Goal: Information Seeking & Learning: Learn about a topic

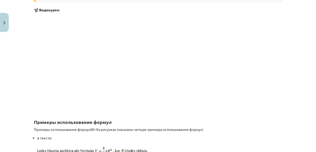
scroll to position [315, 0]
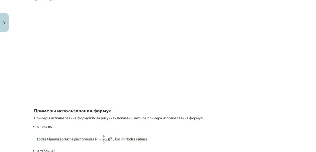
click at [238, 78] on p at bounding box center [158, 51] width 249 height 94
click at [221, 70] on p at bounding box center [158, 51] width 249 height 94
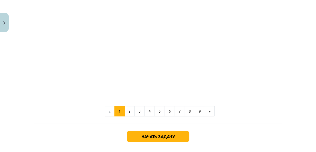
scroll to position [1125, 0]
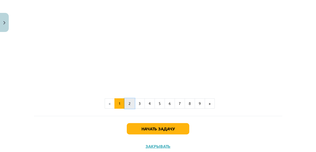
click at [129, 105] on font "2" at bounding box center [130, 103] width 2 height 5
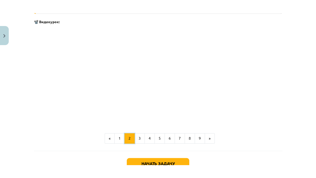
scroll to position [627, 0]
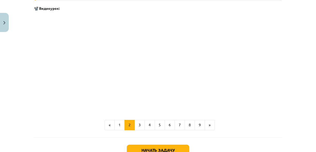
click at [244, 68] on p at bounding box center [158, 61] width 249 height 94
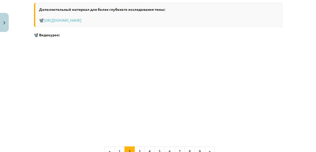
scroll to position [622, 0]
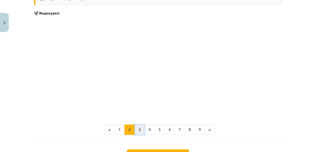
click at [139, 129] on font "3" at bounding box center [140, 129] width 2 height 5
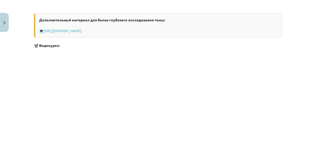
scroll to position [161, 0]
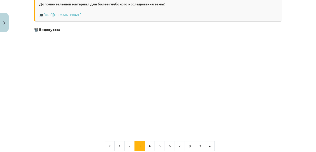
click at [231, 96] on p at bounding box center [158, 82] width 249 height 94
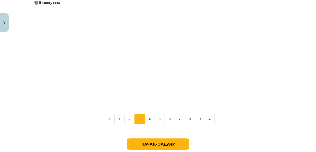
scroll to position [188, 0]
click at [149, 117] on font "4" at bounding box center [150, 118] width 2 height 5
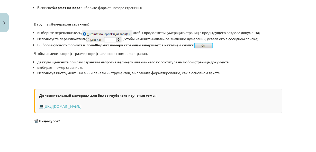
scroll to position [380, 0]
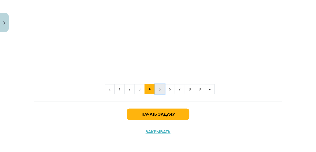
click at [159, 90] on button "5" at bounding box center [160, 89] width 10 height 10
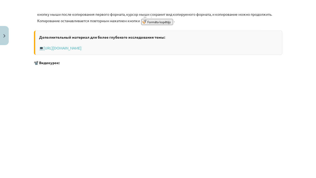
scroll to position [298, 0]
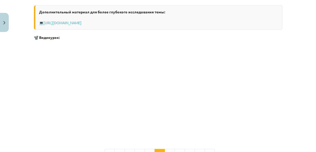
click at [225, 97] on p at bounding box center [158, 90] width 249 height 94
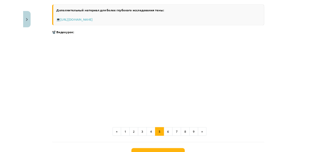
scroll to position [240, 0]
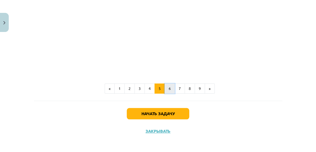
click at [167, 91] on button "6" at bounding box center [170, 88] width 10 height 10
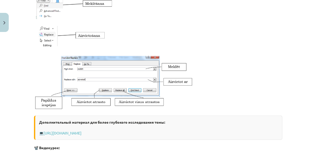
scroll to position [147, 0]
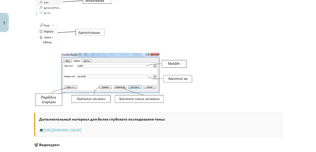
click at [126, 75] on img at bounding box center [113, 78] width 158 height 57
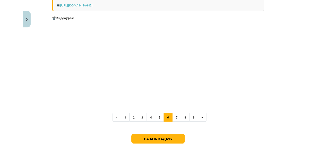
scroll to position [201, 0]
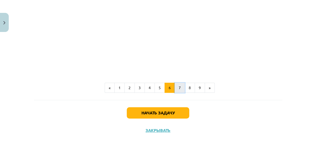
click at [175, 88] on button "7" at bounding box center [180, 88] width 10 height 10
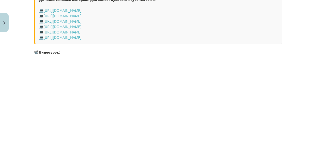
scroll to position [416, 0]
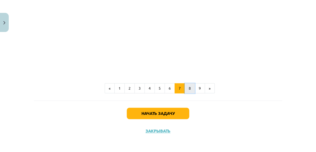
click at [186, 90] on button "8" at bounding box center [190, 88] width 10 height 10
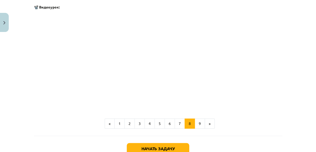
scroll to position [311, 0]
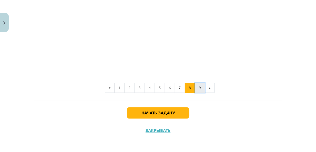
click at [197, 91] on button "9" at bounding box center [200, 88] width 10 height 10
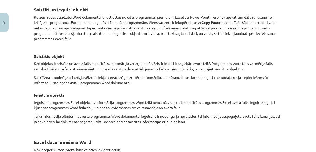
scroll to position [483, 0]
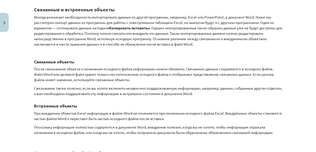
click at [237, 57] on h3 "Связанные объекты" at bounding box center [158, 60] width 249 height 10
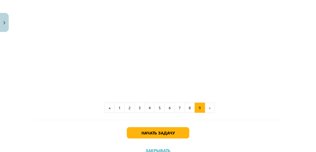
scroll to position [696, 0]
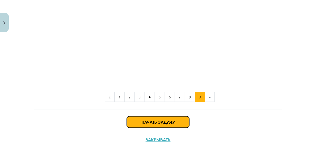
click at [179, 122] on button "Начать задачу" at bounding box center [158, 121] width 63 height 11
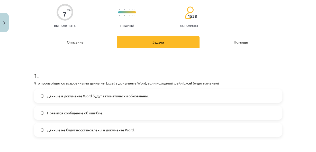
scroll to position [40, 0]
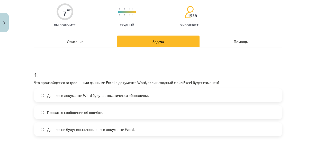
click at [175, 130] on label "Данные не будут восстановлены в документе Word." at bounding box center [157, 129] width 247 height 13
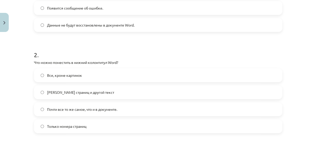
scroll to position [150, 0]
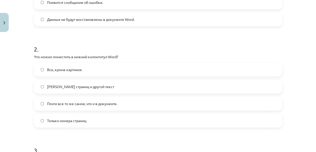
click at [107, 86] on label "[PERSON_NAME] страниц и другой текст" at bounding box center [157, 86] width 247 height 13
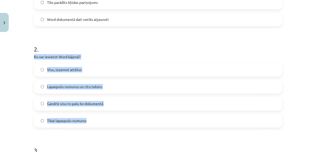
drag, startPoint x: 31, startPoint y: 55, endPoint x: 114, endPoint y: 115, distance: 101.8
copy div "Ko var ievietot Word kājenē? Visu, izņemot attēlus [PERSON_NAME] numurus un cit…"
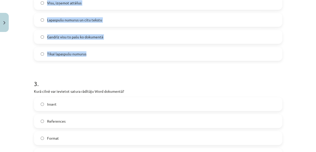
scroll to position [218, 0]
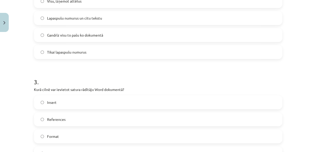
click at [29, 72] on div "Mācību tēma: Datorikas - 10. klases 1. ieskaites mācību materiāls #10 9. tēma –…" at bounding box center [158, 76] width 316 height 152
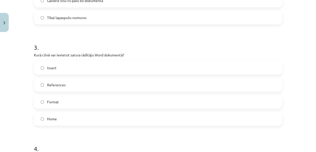
scroll to position [260, 0]
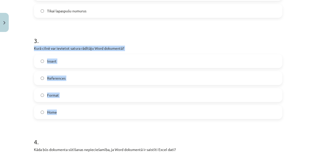
drag, startPoint x: 31, startPoint y: 47, endPoint x: 101, endPoint y: 105, distance: 91.5
copy div "Kurā cilnē var ievietot satura rādītāju Word dokumentā? Insert References Forma…"
click at [14, 49] on div "Mācību tēma: Datorikas - 10. klases 1. ieskaites mācību materiāls #10 9. tēma –…" at bounding box center [158, 76] width 316 height 152
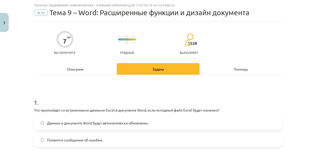
scroll to position [0, 0]
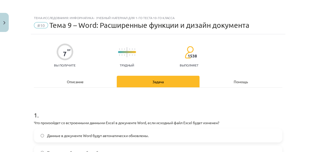
click at [75, 83] on font "Описание" at bounding box center [75, 81] width 17 height 5
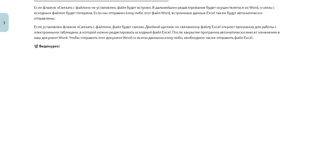
scroll to position [704, 0]
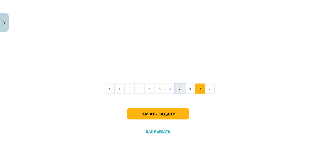
click at [176, 91] on button "7" at bounding box center [180, 88] width 10 height 10
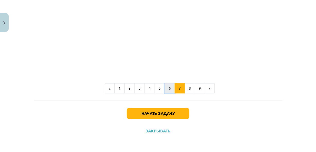
click at [170, 87] on button "6" at bounding box center [170, 88] width 10 height 10
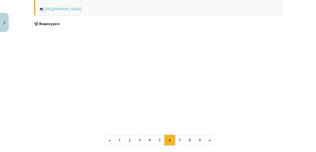
scroll to position [325, 0]
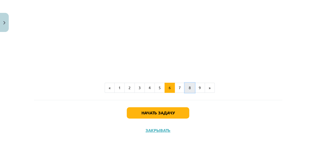
click at [186, 90] on button "8" at bounding box center [190, 88] width 10 height 10
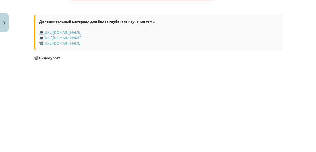
scroll to position [434, 0]
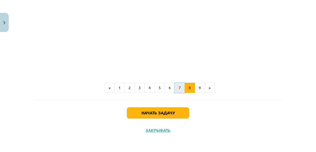
click at [181, 88] on button "7" at bounding box center [180, 88] width 10 height 10
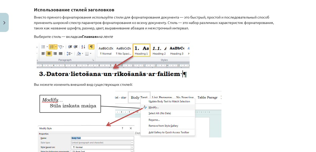
scroll to position [483, 0]
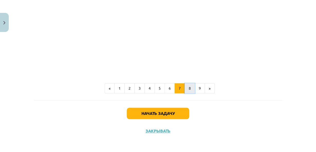
click at [187, 91] on button "8" at bounding box center [190, 88] width 10 height 10
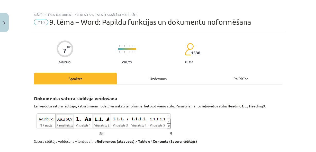
scroll to position [0, 0]
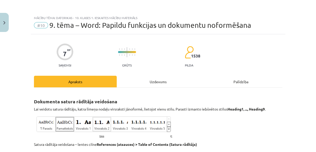
click at [154, 76] on div "Uzdevums" at bounding box center [158, 82] width 83 height 12
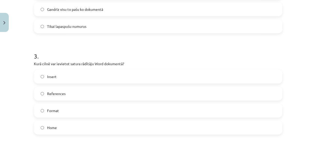
scroll to position [246, 0]
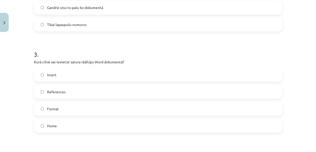
click at [57, 90] on span "References" at bounding box center [56, 91] width 19 height 5
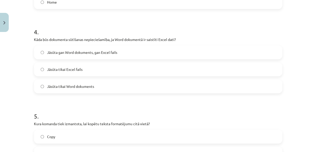
scroll to position [483, 0]
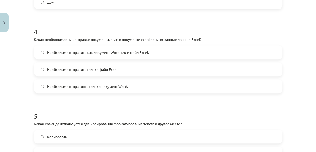
click at [128, 84] on label "Необходимо отправлять только документ Word." at bounding box center [157, 86] width 247 height 13
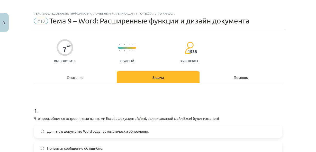
scroll to position [0, 0]
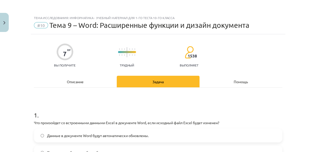
drag, startPoint x: 88, startPoint y: 83, endPoint x: 85, endPoint y: 82, distance: 3.3
click at [88, 83] on div "Описание" at bounding box center [75, 82] width 83 height 12
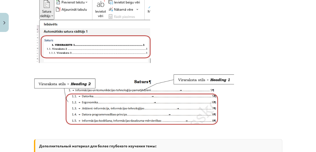
scroll to position [187, 0]
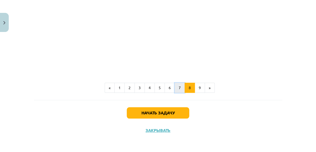
click at [175, 90] on button "7" at bounding box center [180, 88] width 10 height 10
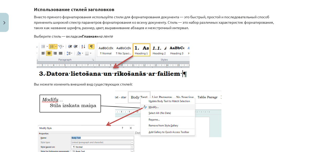
scroll to position [92, 0]
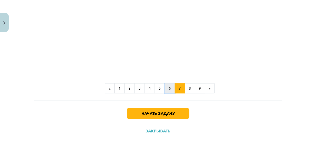
click at [165, 88] on button "6" at bounding box center [170, 88] width 10 height 10
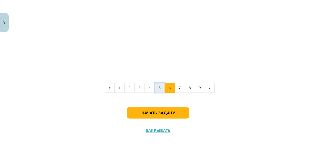
click at [159, 87] on font "5" at bounding box center [160, 87] width 2 height 5
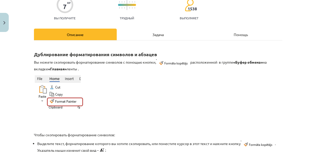
scroll to position [0, 0]
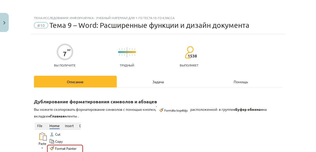
click at [131, 84] on div "Задача" at bounding box center [158, 82] width 83 height 12
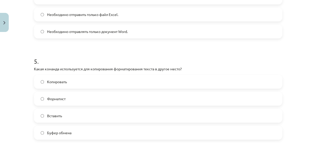
scroll to position [483, 0]
click at [86, 98] on label "Форматист" at bounding box center [157, 98] width 247 height 13
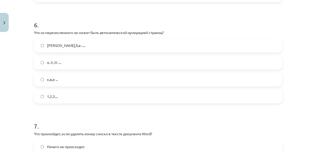
scroll to position [463, 0]
click at [75, 77] on label "q,w,e ..." at bounding box center [157, 79] width 247 height 13
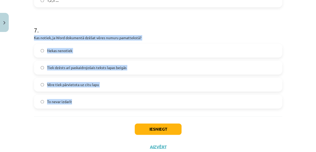
drag, startPoint x: 30, startPoint y: 38, endPoint x: 104, endPoint y: 106, distance: 100.3
copy div "Kas notiek, ja Word dokumentā dzēšat vēres numuru pamattekstā? Nekas nenotiek T…"
click at [40, 70] on label "Tiek dzēsts arī paskaidrojošais teksts lapas beigās" at bounding box center [157, 67] width 247 height 13
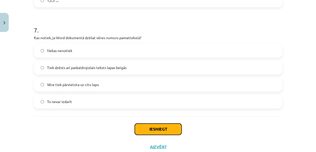
click at [157, 130] on button "Iesniegt" at bounding box center [158, 128] width 47 height 11
click at [157, 129] on button "Iesniegt" at bounding box center [158, 128] width 47 height 11
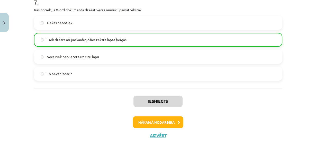
scroll to position [689, 0]
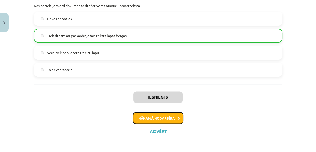
click at [165, 118] on button "Nākamā nodarbība" at bounding box center [158, 118] width 50 height 12
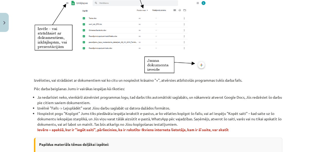
scroll to position [345, 0]
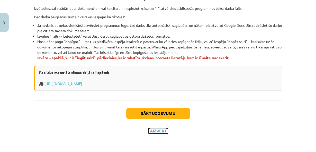
click at [160, 129] on button "Aizvērt" at bounding box center [158, 130] width 20 height 5
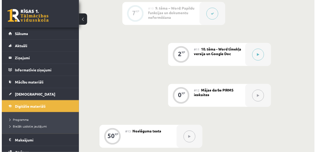
scroll to position [573, 0]
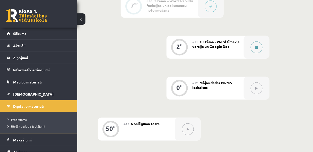
click at [259, 49] on button at bounding box center [257, 47] width 12 height 12
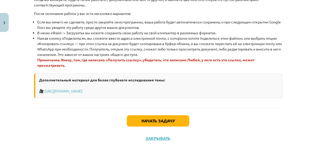
scroll to position [377, 0]
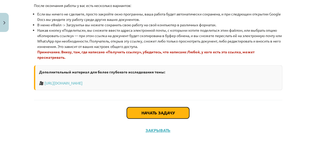
click at [174, 110] on button "Начать задачу" at bounding box center [158, 112] width 63 height 11
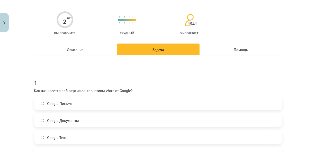
scroll to position [68, 0]
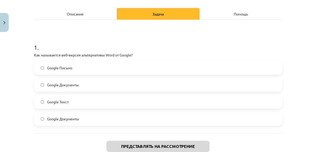
click at [119, 83] on label "Google Документы" at bounding box center [157, 84] width 247 height 13
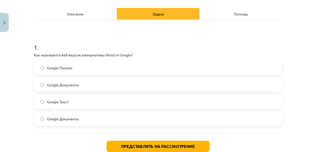
scroll to position [573, 0]
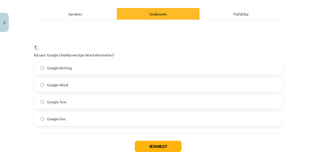
click at [99, 121] on label "Google Doc" at bounding box center [157, 118] width 247 height 13
click at [170, 144] on button "Iesniegt" at bounding box center [158, 145] width 47 height 11
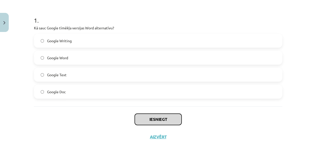
scroll to position [95, 0]
click at [163, 122] on button "Iesniegt" at bounding box center [158, 118] width 47 height 11
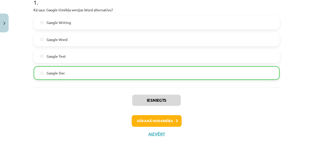
scroll to position [117, 0]
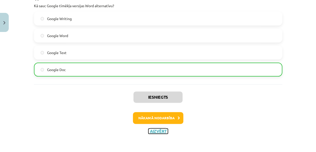
click at [159, 130] on button "Aizvērt" at bounding box center [158, 130] width 20 height 5
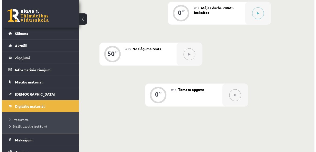
scroll to position [649, 0]
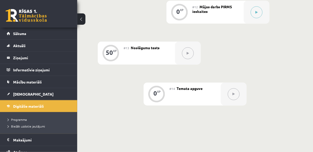
click at [234, 14] on div "#12 Mājas darbs PIRMS ieskaites" at bounding box center [217, 12] width 51 height 23
click at [251, 11] on button at bounding box center [257, 12] width 12 height 12
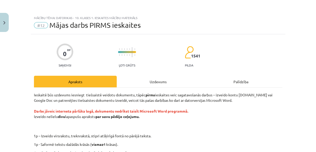
click at [257, 22] on div "#12 Mājas darbs PIRMS ieskaites" at bounding box center [158, 25] width 249 height 8
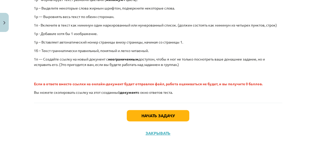
scroll to position [158, 0]
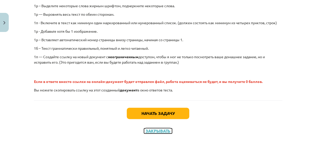
click at [154, 129] on font "Закрывать" at bounding box center [158, 130] width 25 height 5
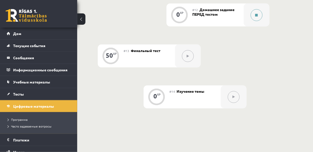
click at [253, 24] on div at bounding box center [257, 15] width 26 height 23
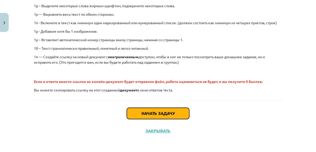
click at [171, 114] on font "Начать задачу" at bounding box center [157, 112] width 33 height 5
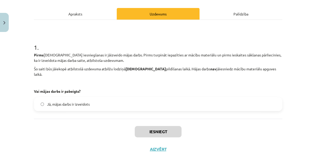
scroll to position [669, 0]
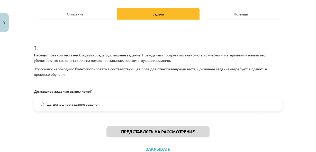
click at [93, 17] on div "Описание" at bounding box center [75, 14] width 83 height 12
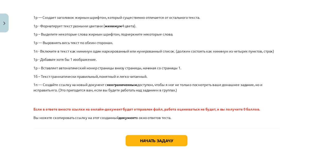
scroll to position [158, 0]
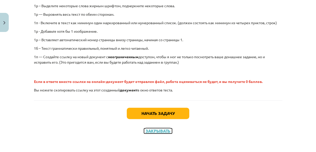
click at [165, 128] on font "Закрывать" at bounding box center [158, 130] width 25 height 5
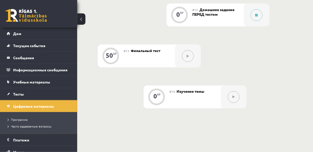
scroll to position [642, 0]
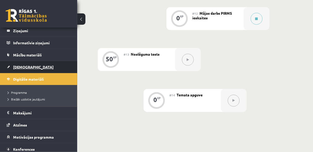
scroll to position [41, 0]
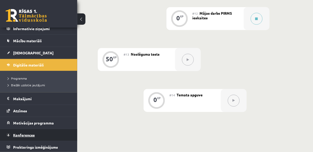
click at [36, 131] on link "Konferences" at bounding box center [39, 135] width 64 height 12
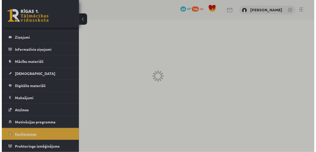
scroll to position [20, 0]
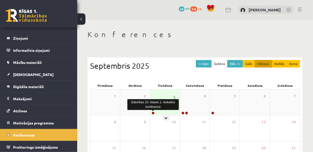
click at [152, 112] on link at bounding box center [153, 112] width 3 height 3
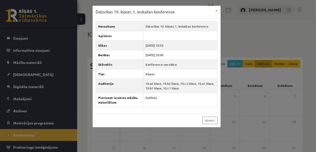
click at [274, 111] on div "Datorikas 10. klases 1. ieskaites konference × Nosaukums Datorikas 10. klases 1…" at bounding box center [158, 76] width 316 height 152
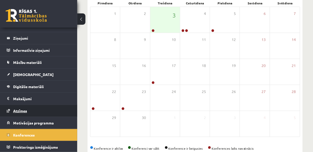
scroll to position [93, 0]
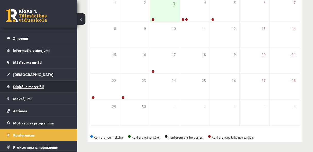
click at [42, 87] on span "Digitālie materiāli" at bounding box center [28, 86] width 31 height 5
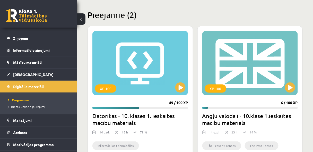
scroll to position [121, 0]
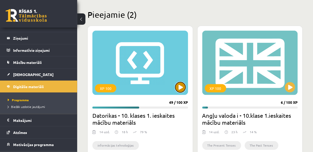
click at [180, 87] on button at bounding box center [180, 87] width 10 height 10
click at [165, 85] on div "XP 100" at bounding box center [140, 63] width 96 height 64
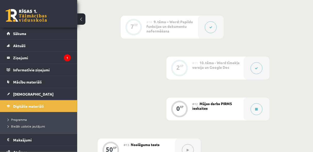
scroll to position [557, 0]
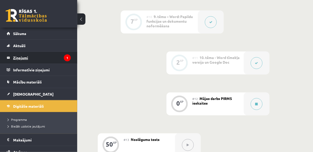
click at [21, 57] on legend "Ziņojumi 1" at bounding box center [42, 58] width 58 height 12
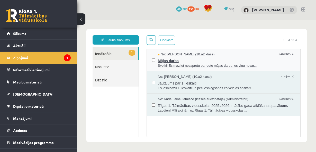
click at [192, 61] on span "Mājas darbs" at bounding box center [226, 60] width 137 height 6
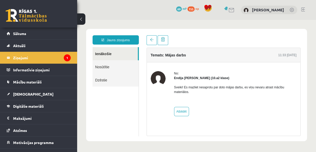
click at [111, 68] on link "Nosūtītie" at bounding box center [116, 66] width 46 height 13
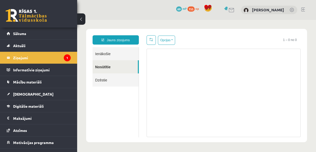
click at [107, 57] on link "Ienākošie" at bounding box center [116, 53] width 46 height 13
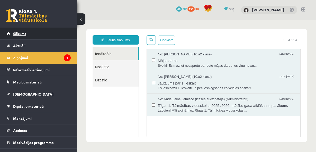
click at [25, 34] on span "Sākums" at bounding box center [19, 33] width 13 height 5
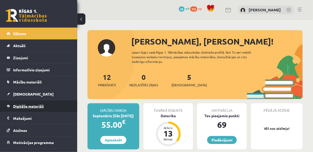
click at [24, 105] on span "Digitālie materiāli" at bounding box center [28, 106] width 31 height 5
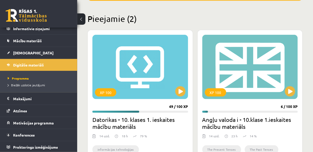
scroll to position [123, 0]
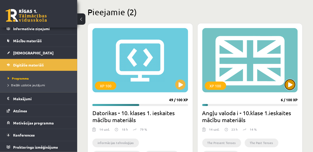
click at [291, 82] on button at bounding box center [290, 84] width 10 height 10
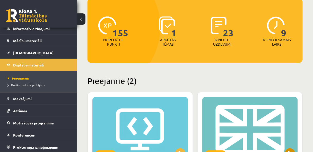
scroll to position [57, 0]
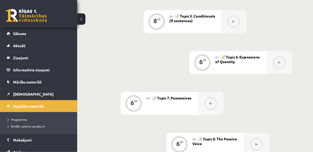
scroll to position [357, 0]
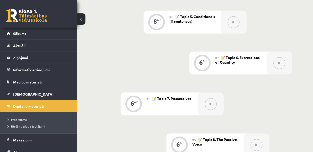
click at [280, 62] on icon at bounding box center [279, 62] width 2 height 3
click at [236, 62] on div "#7 📝 Topic 6. Expressions of Quantity" at bounding box center [240, 62] width 51 height 23
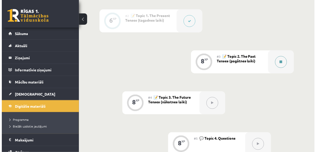
scroll to position [178, 0]
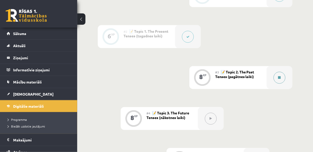
click at [279, 77] on icon at bounding box center [279, 77] width 3 height 3
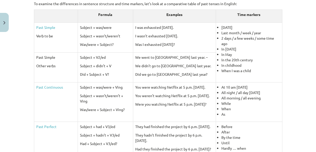
scroll to position [104, 0]
